Goal: Task Accomplishment & Management: Use online tool/utility

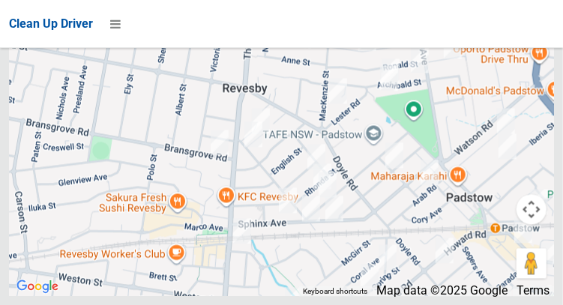
scroll to position [9642, 0]
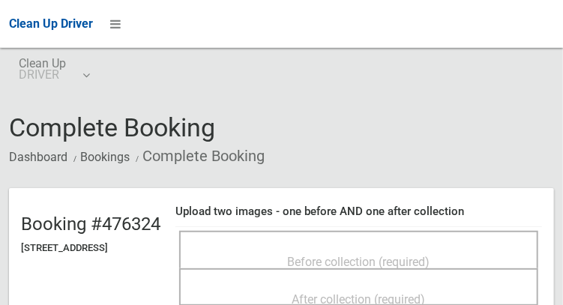
scroll to position [13, 0]
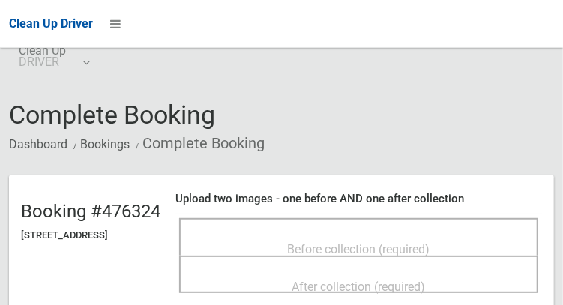
click at [400, 234] on div "Before collection (required)" at bounding box center [359, 248] width 326 height 28
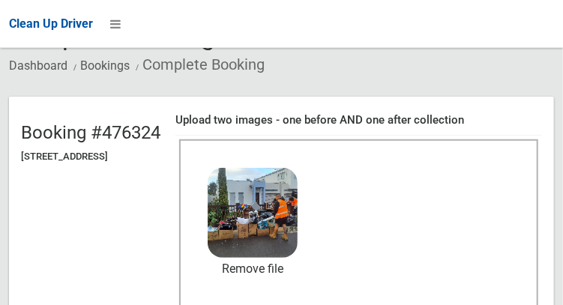
scroll to position [124, 0]
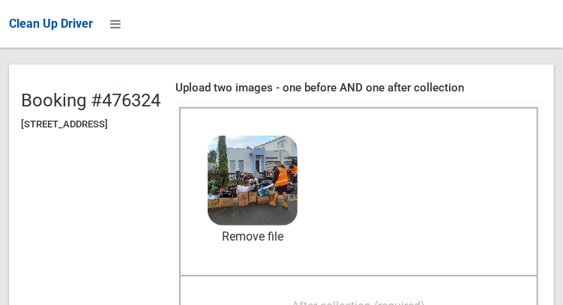
click at [401, 300] on span "After collection (required)" at bounding box center [358, 306] width 133 height 14
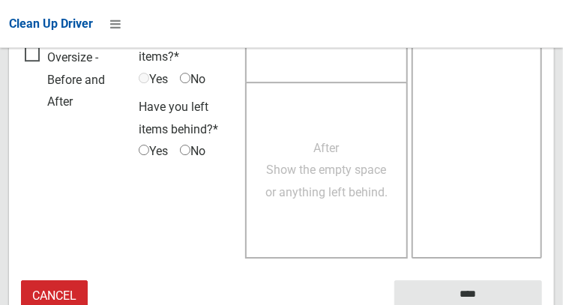
scroll to position [1352, 0]
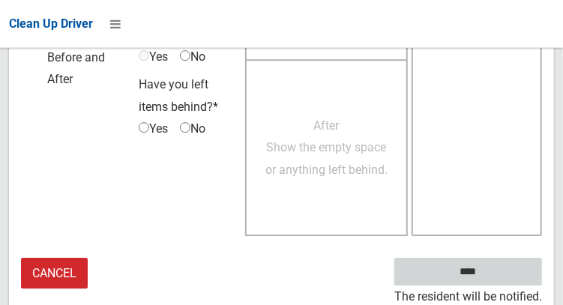
click at [485, 281] on input "****" at bounding box center [468, 272] width 148 height 28
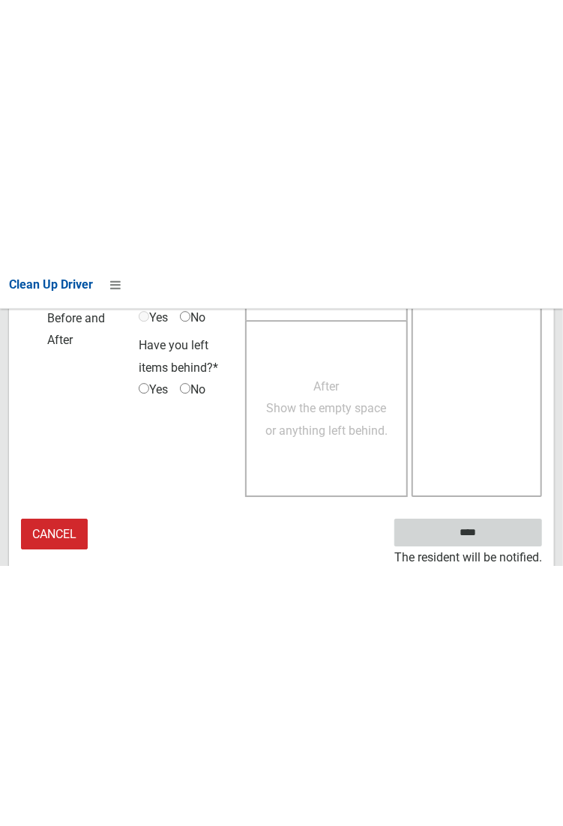
scroll to position [865, 0]
